Goal: Task Accomplishment & Management: Manage account settings

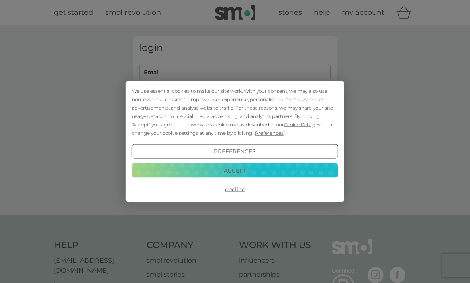
click at [237, 190] on button "Decline" at bounding box center [235, 189] width 206 height 14
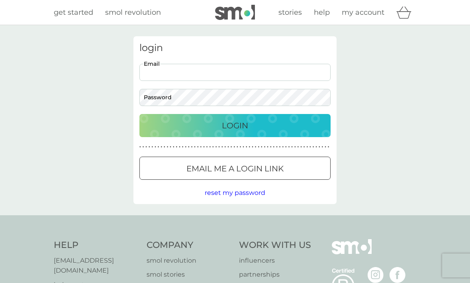
click at [215, 70] on input "Email" at bounding box center [234, 72] width 191 height 17
type input "prm.wainwright@gmail.com"
click at [235, 125] on button "Login" at bounding box center [234, 125] width 191 height 23
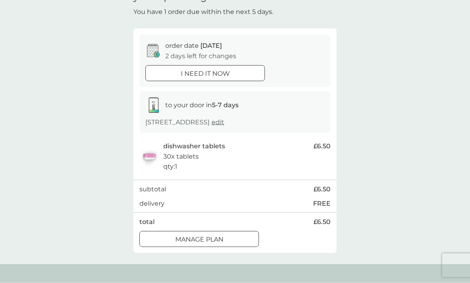
scroll to position [45, 0]
click at [227, 235] on div "Manage plan" at bounding box center [199, 239] width 119 height 10
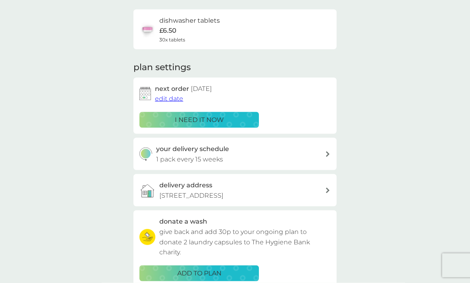
scroll to position [57, 0]
click at [168, 100] on span "edit date" at bounding box center [169, 98] width 28 height 8
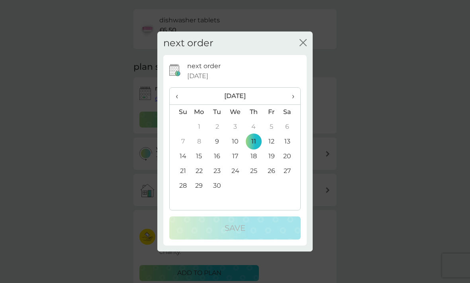
click at [295, 105] on th "›" at bounding box center [290, 96] width 20 height 17
click at [294, 104] on span "›" at bounding box center [290, 96] width 8 height 17
click at [287, 134] on td "1" at bounding box center [290, 126] width 20 height 15
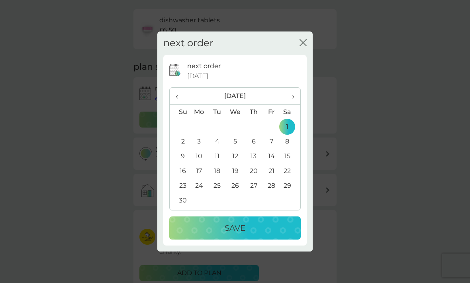
click at [243, 234] on p "Save" at bounding box center [235, 227] width 21 height 13
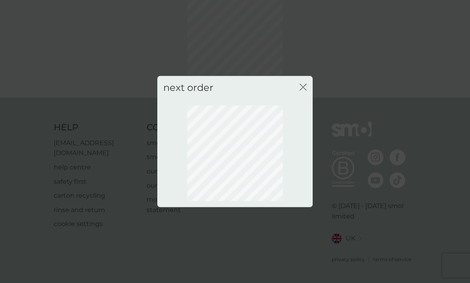
scroll to position [24, 0]
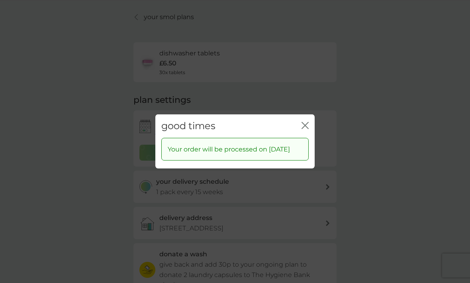
click at [308, 129] on icon "close" at bounding box center [304, 125] width 7 height 7
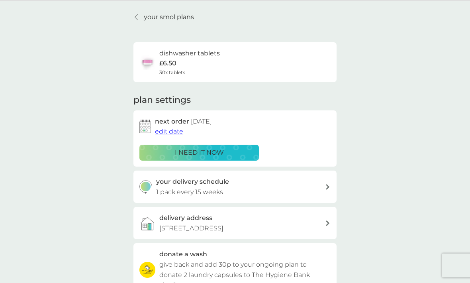
click at [326, 186] on icon at bounding box center [328, 187] width 4 height 6
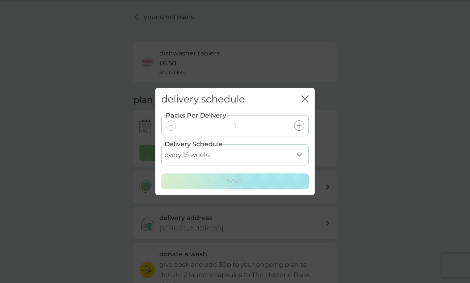
click at [300, 165] on select "every 1 week every 2 weeks every 3 weeks every 4 weeks every 5 weeks every 6 we…" at bounding box center [234, 154] width 147 height 21
select select "119"
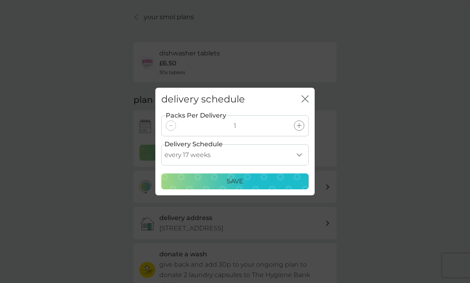
click at [244, 186] on div "Save" at bounding box center [234, 181] width 137 height 10
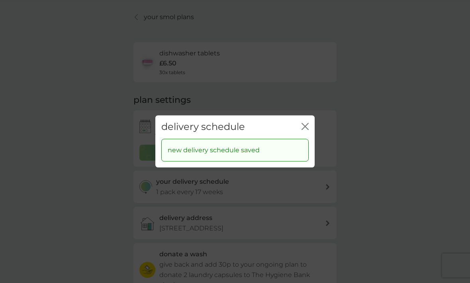
click at [302, 130] on icon "close" at bounding box center [304, 126] width 7 height 7
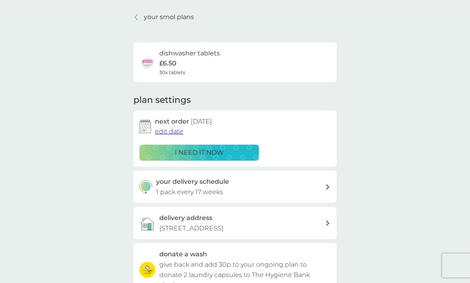
click at [138, 20] on div at bounding box center [137, 17] width 6 height 6
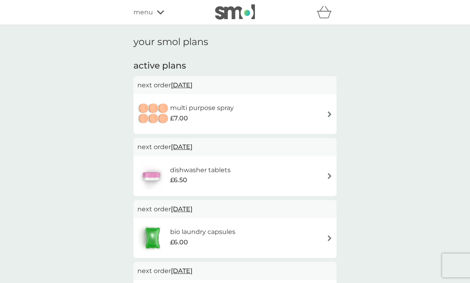
click at [330, 114] on img at bounding box center [330, 114] width 6 height 6
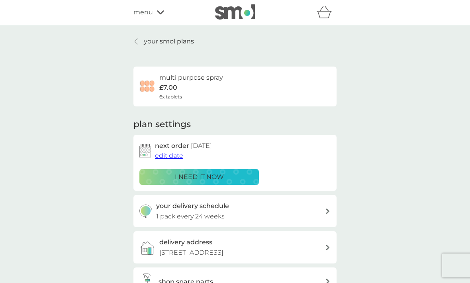
click at [166, 156] on span "edit date" at bounding box center [169, 156] width 28 height 8
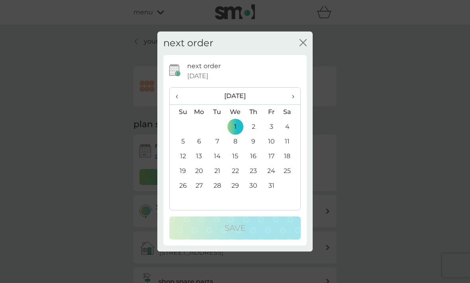
click at [293, 104] on span "›" at bounding box center [290, 96] width 8 height 17
click at [291, 104] on span "›" at bounding box center [290, 96] width 8 height 17
click at [199, 134] on td "1" at bounding box center [199, 126] width 18 height 15
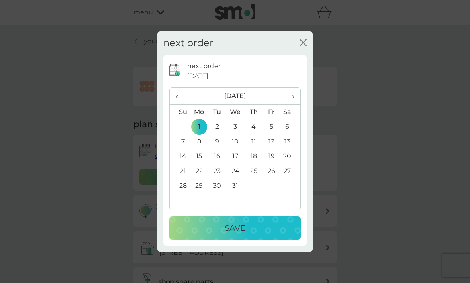
click at [246, 234] on div "Save" at bounding box center [234, 227] width 115 height 13
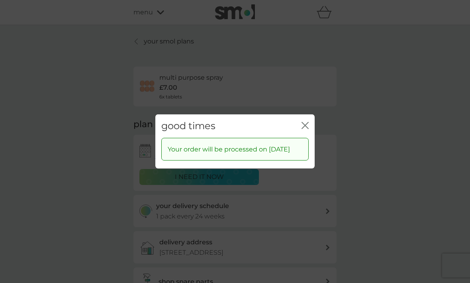
click at [305, 129] on icon "close" at bounding box center [304, 125] width 7 height 7
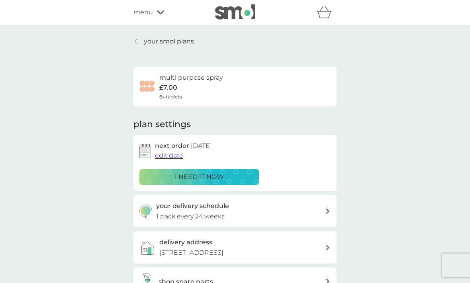
click at [328, 209] on icon at bounding box center [328, 211] width 4 height 6
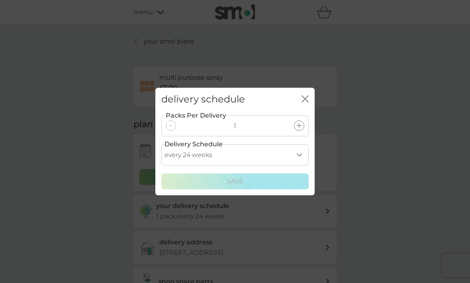
click at [300, 165] on select "every 1 week every 2 weeks every 3 weeks every 4 weeks every 5 weeks every 6 we…" at bounding box center [234, 154] width 147 height 21
select select "245"
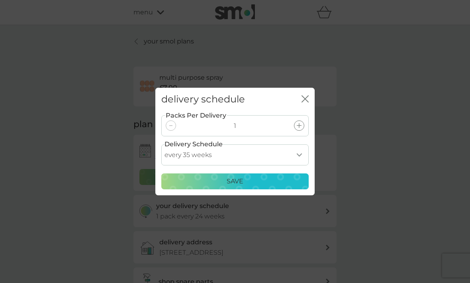
click at [243, 186] on p "Save" at bounding box center [235, 181] width 17 height 10
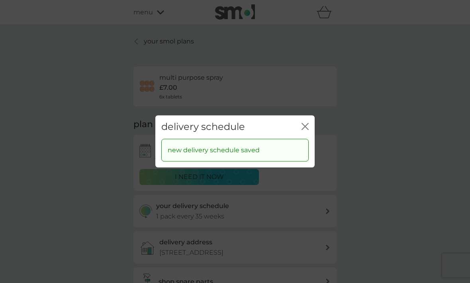
click at [306, 130] on icon "close" at bounding box center [304, 126] width 7 height 7
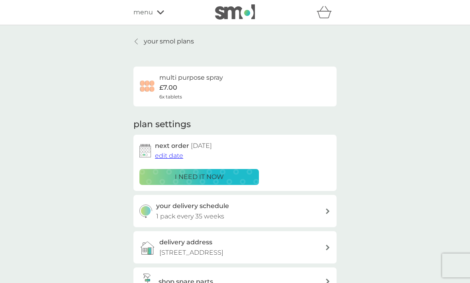
click at [179, 45] on p "your smol plans" at bounding box center [169, 41] width 50 height 10
